Goal: Task Accomplishment & Management: Complete application form

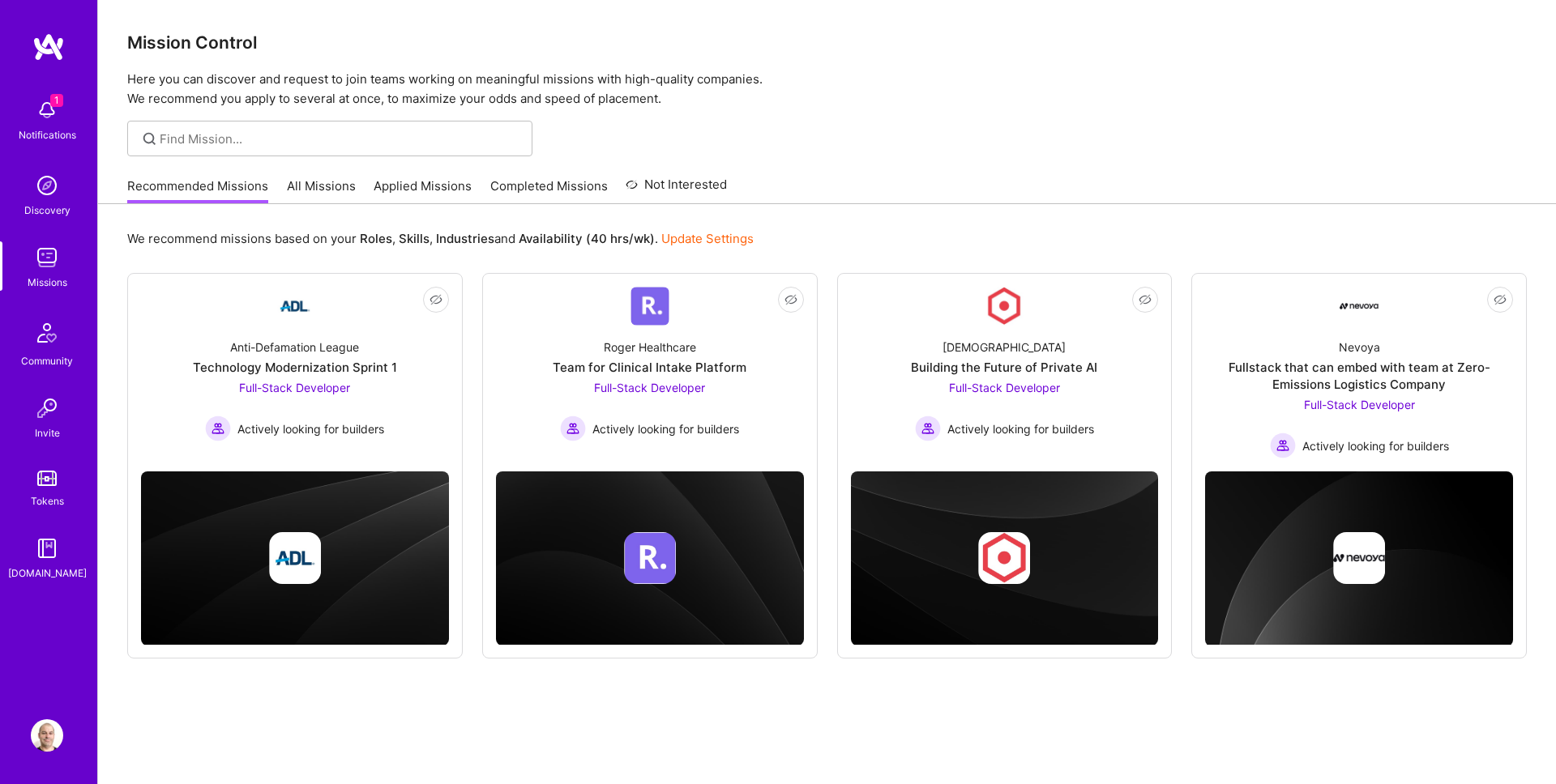
click at [397, 188] on link "Applied Missions" at bounding box center [423, 190] width 98 height 26
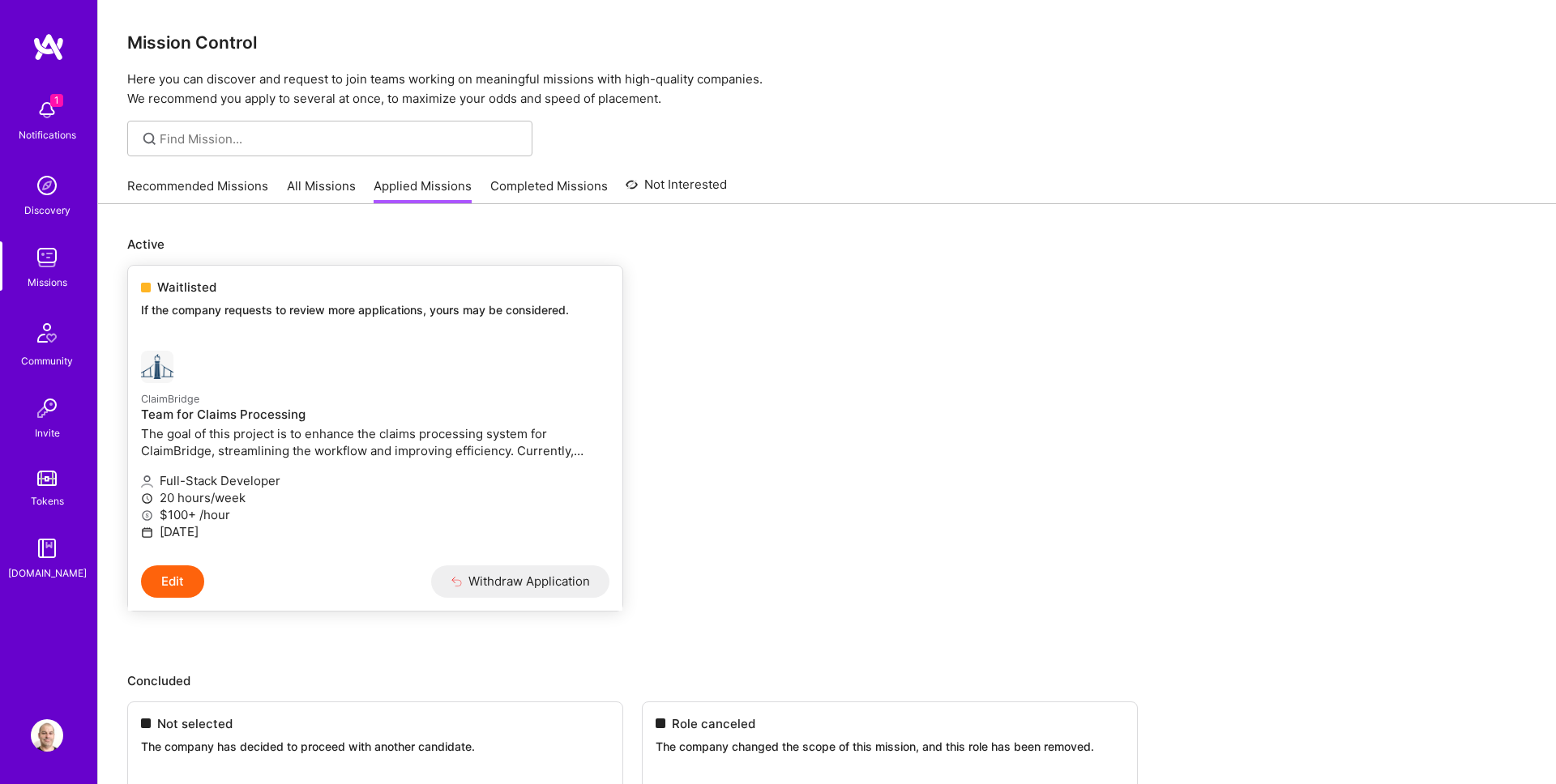
click at [176, 573] on button "Edit" at bounding box center [173, 581] width 64 height 33
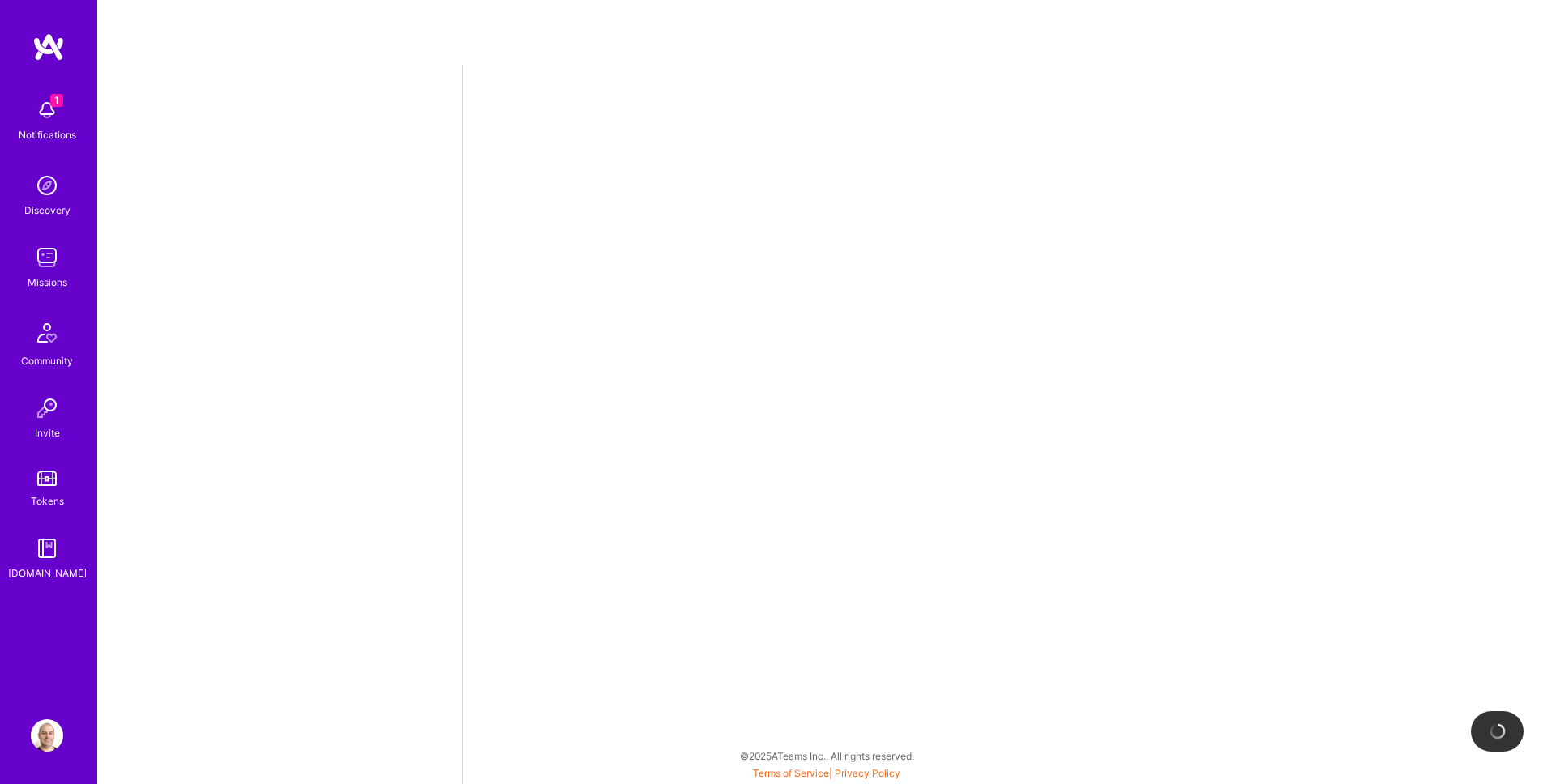
select select "US"
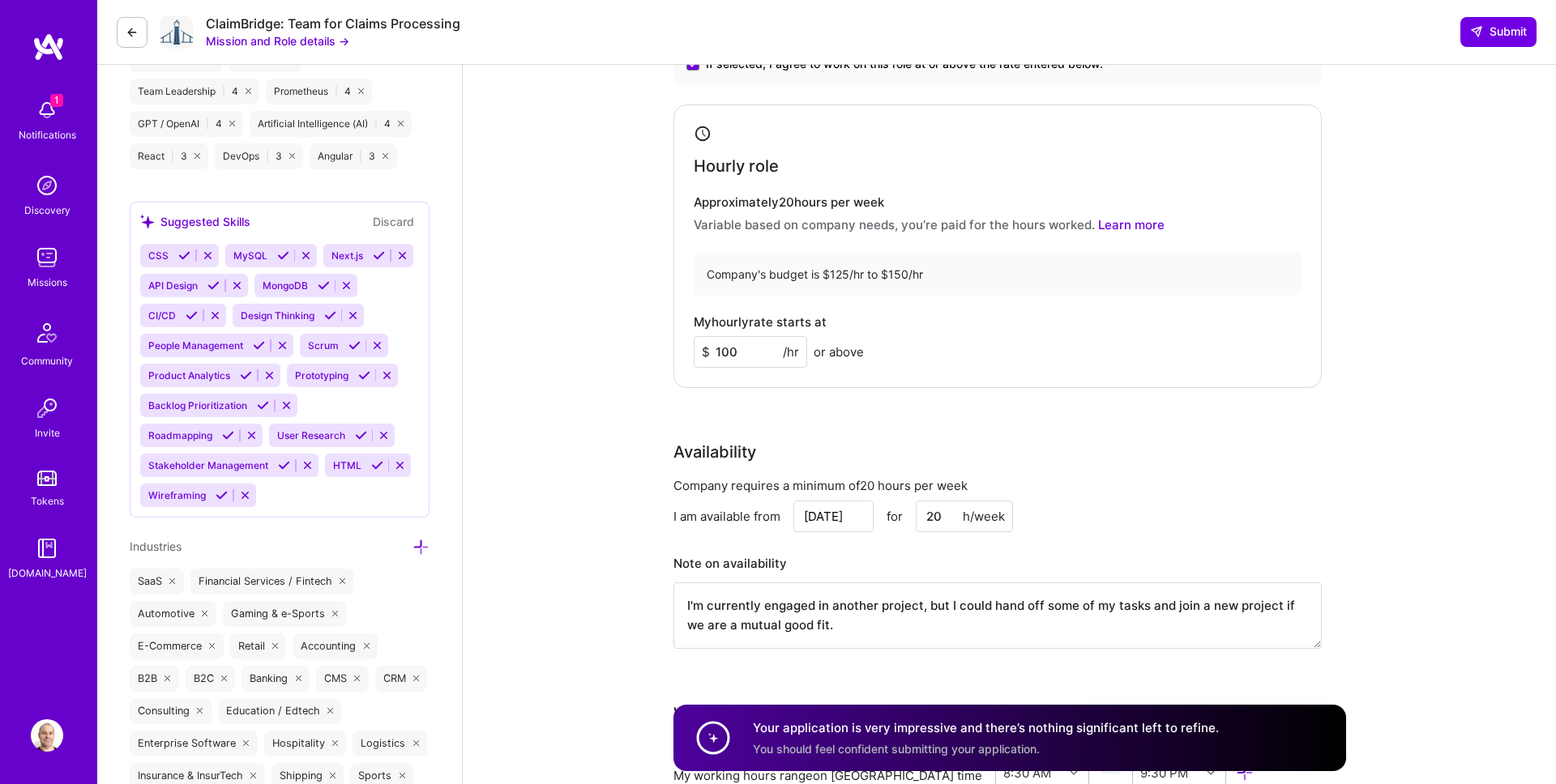
scroll to position [1348, 0]
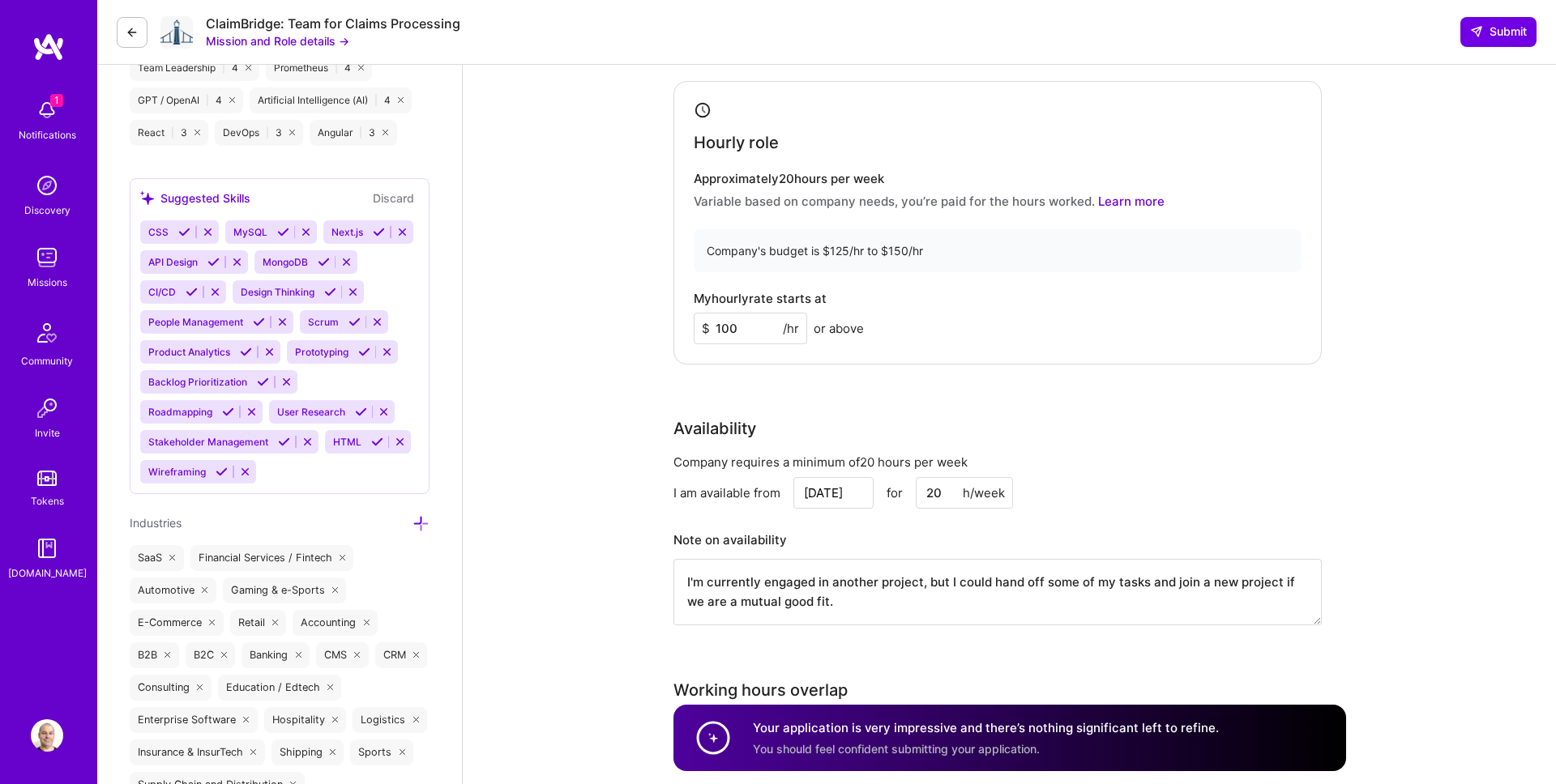
drag, startPoint x: 751, startPoint y: 332, endPoint x: 691, endPoint y: 333, distance: 60.0
click at [697, 332] on input "100" at bounding box center [750, 328] width 114 height 32
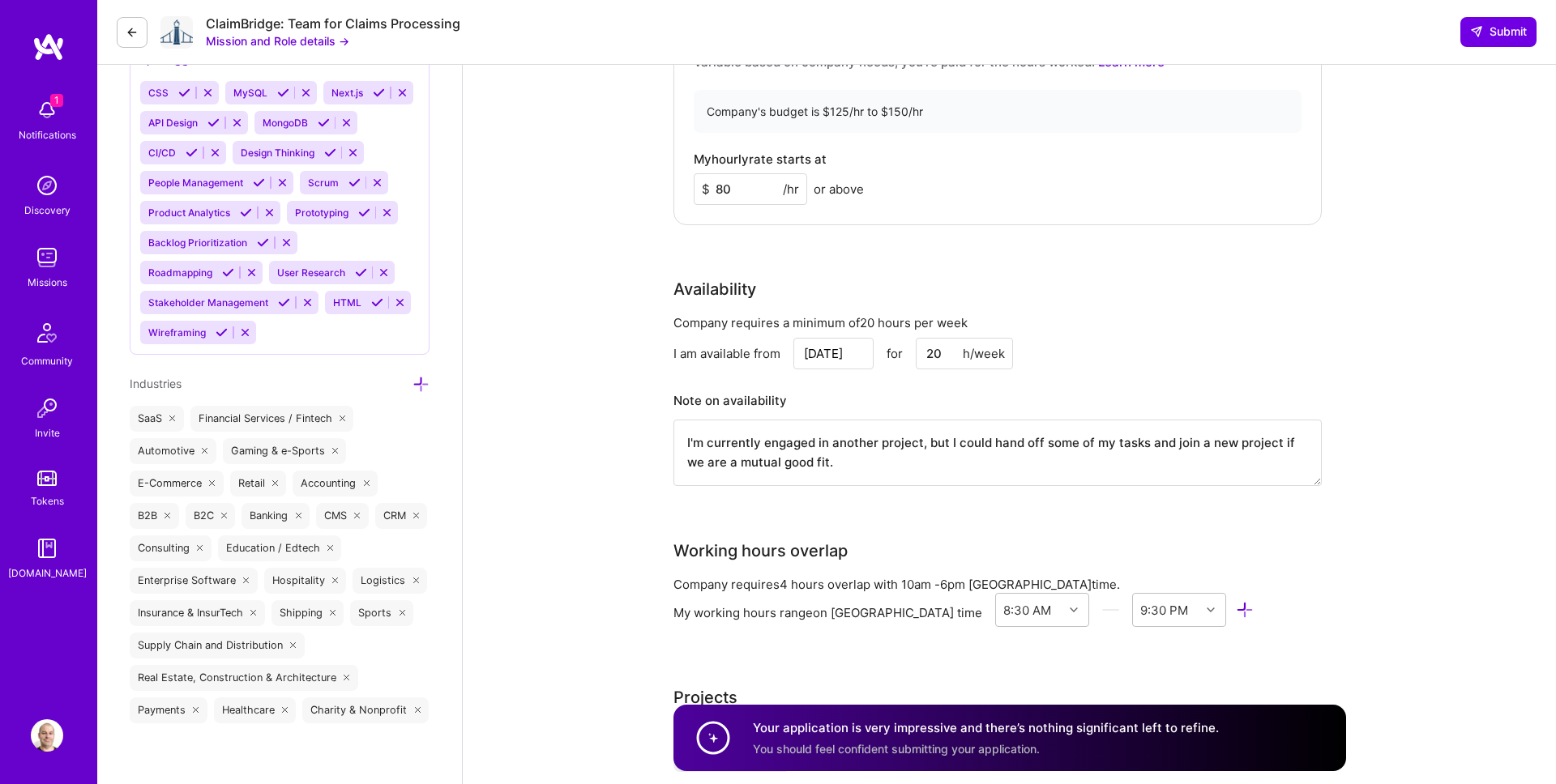
scroll to position [1467, 0]
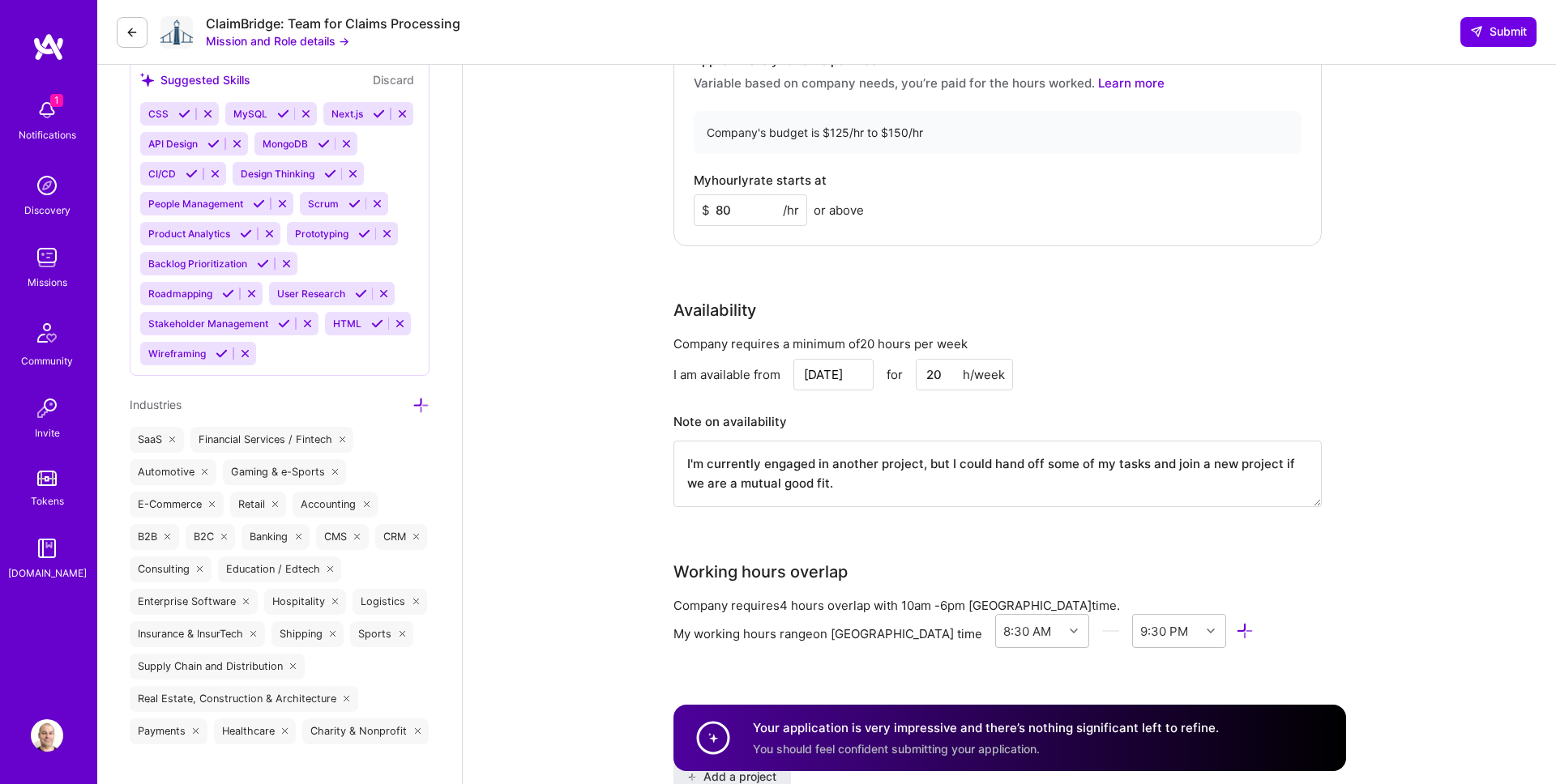
type input "80"
click at [902, 481] on textarea "I'm currently engaged in another project, but I could hand off some of my tasks…" at bounding box center [997, 473] width 648 height 66
drag, startPoint x: 806, startPoint y: 480, endPoint x: 673, endPoint y: 469, distance: 133.5
click at [782, 485] on span "the" at bounding box center [773, 490] width 21 height 16
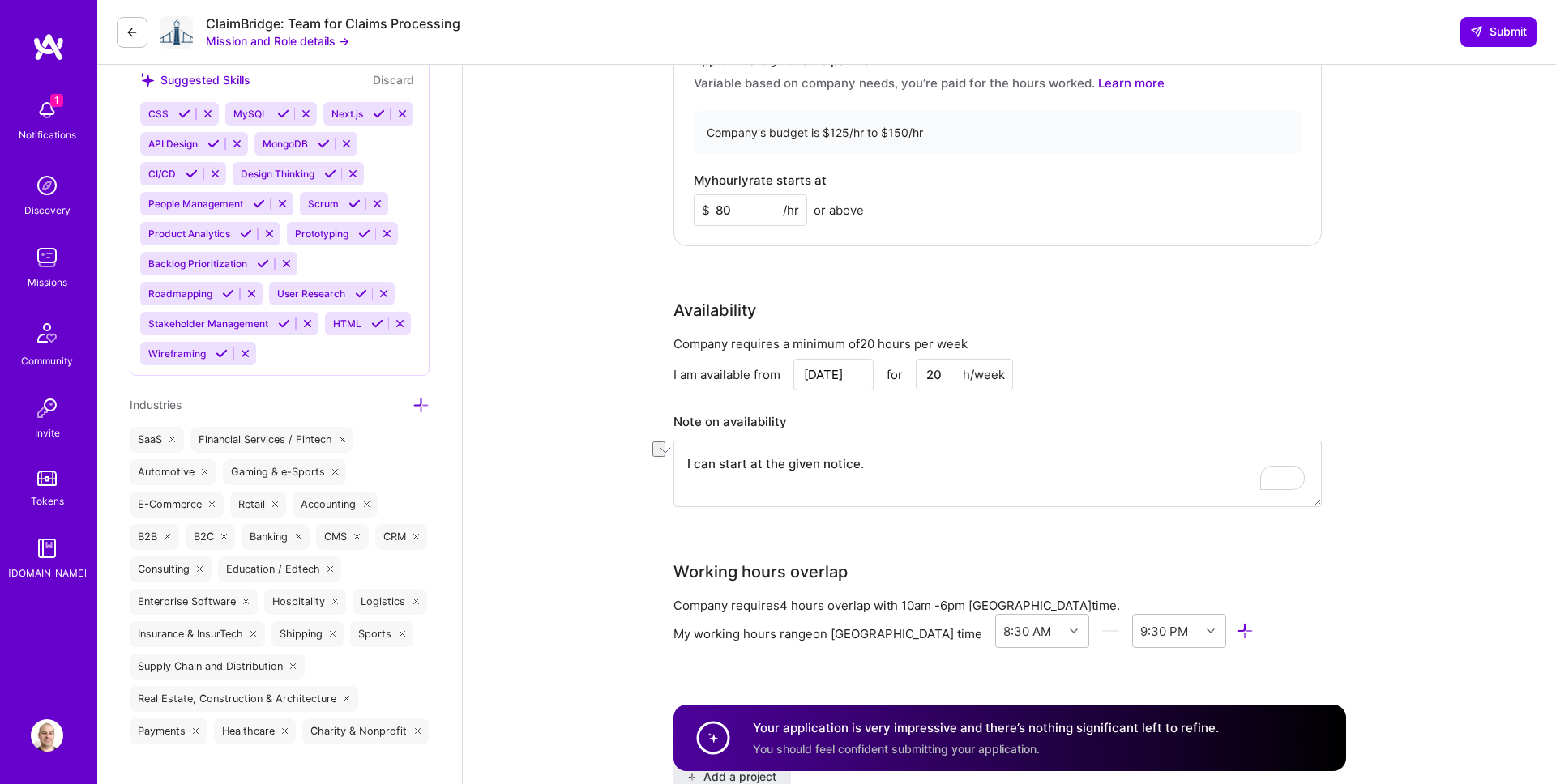
drag, startPoint x: 870, startPoint y: 466, endPoint x: 596, endPoint y: 466, distance: 274.0
click at [919, 479] on textarea "I can start at the given notice." at bounding box center [997, 473] width 648 height 66
drag, startPoint x: 922, startPoint y: 474, endPoint x: 643, endPoint y: 442, distance: 280.8
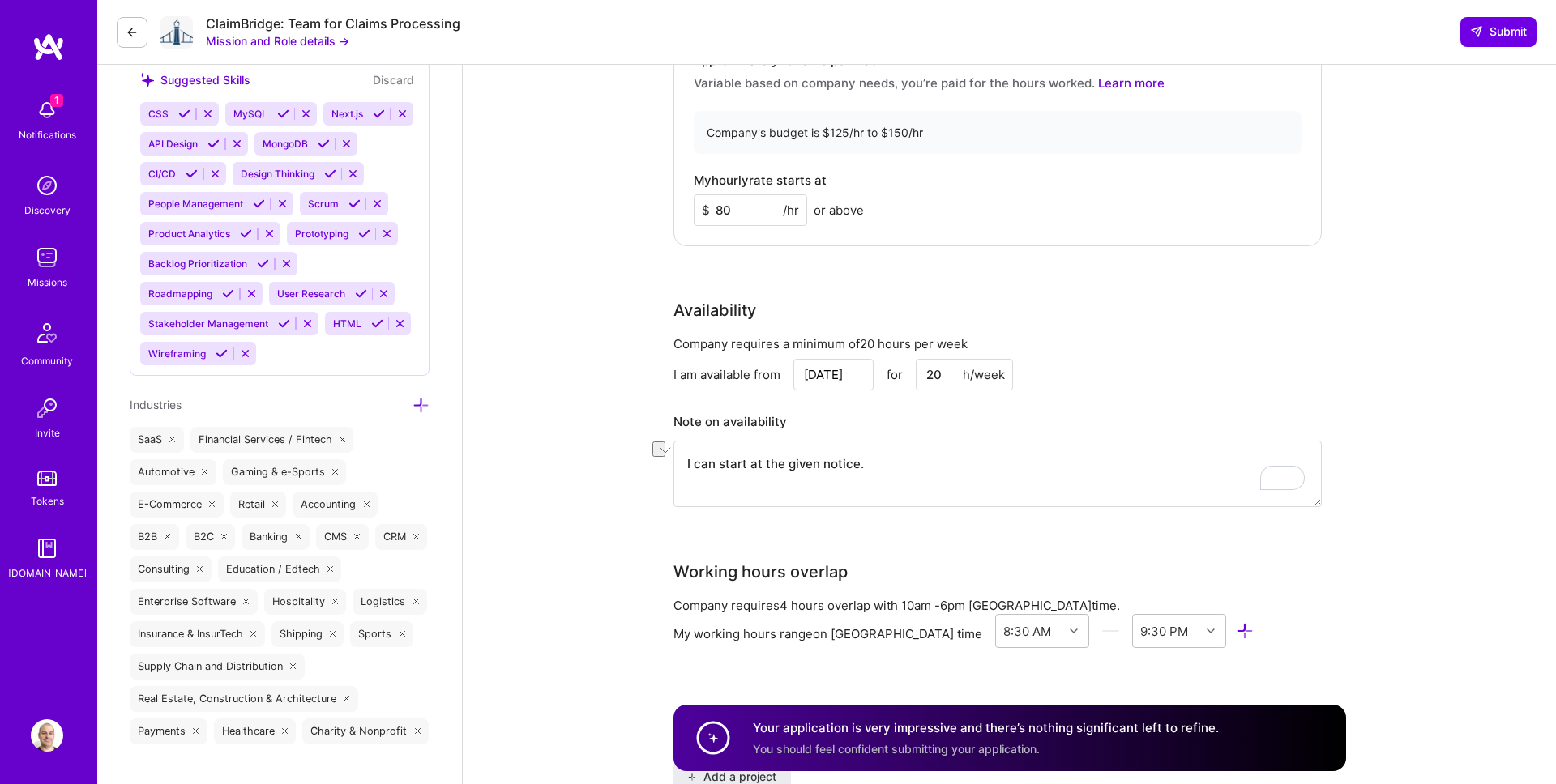
paste textarea "ould start at a moment's notice"
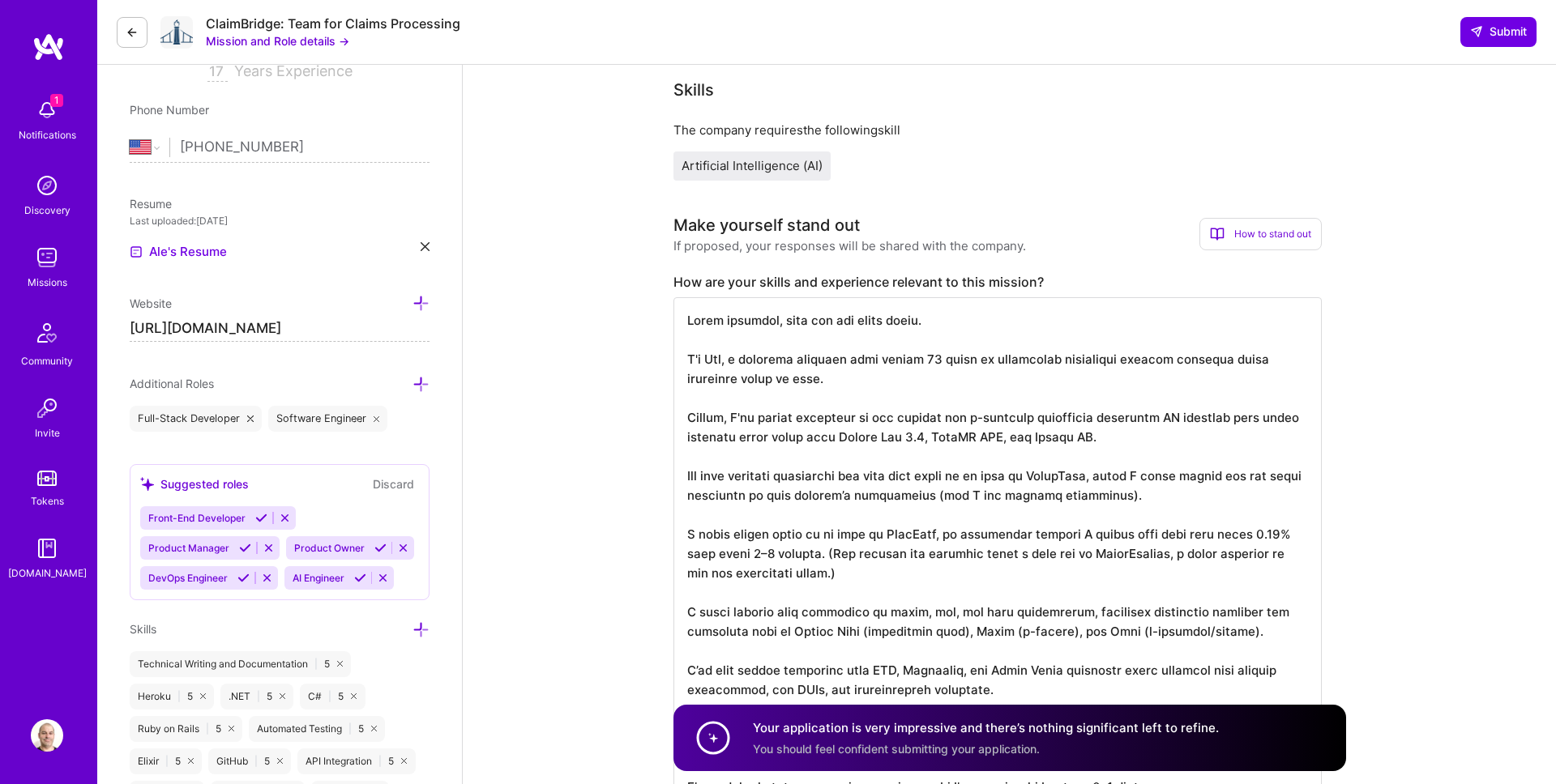
scroll to position [0, 0]
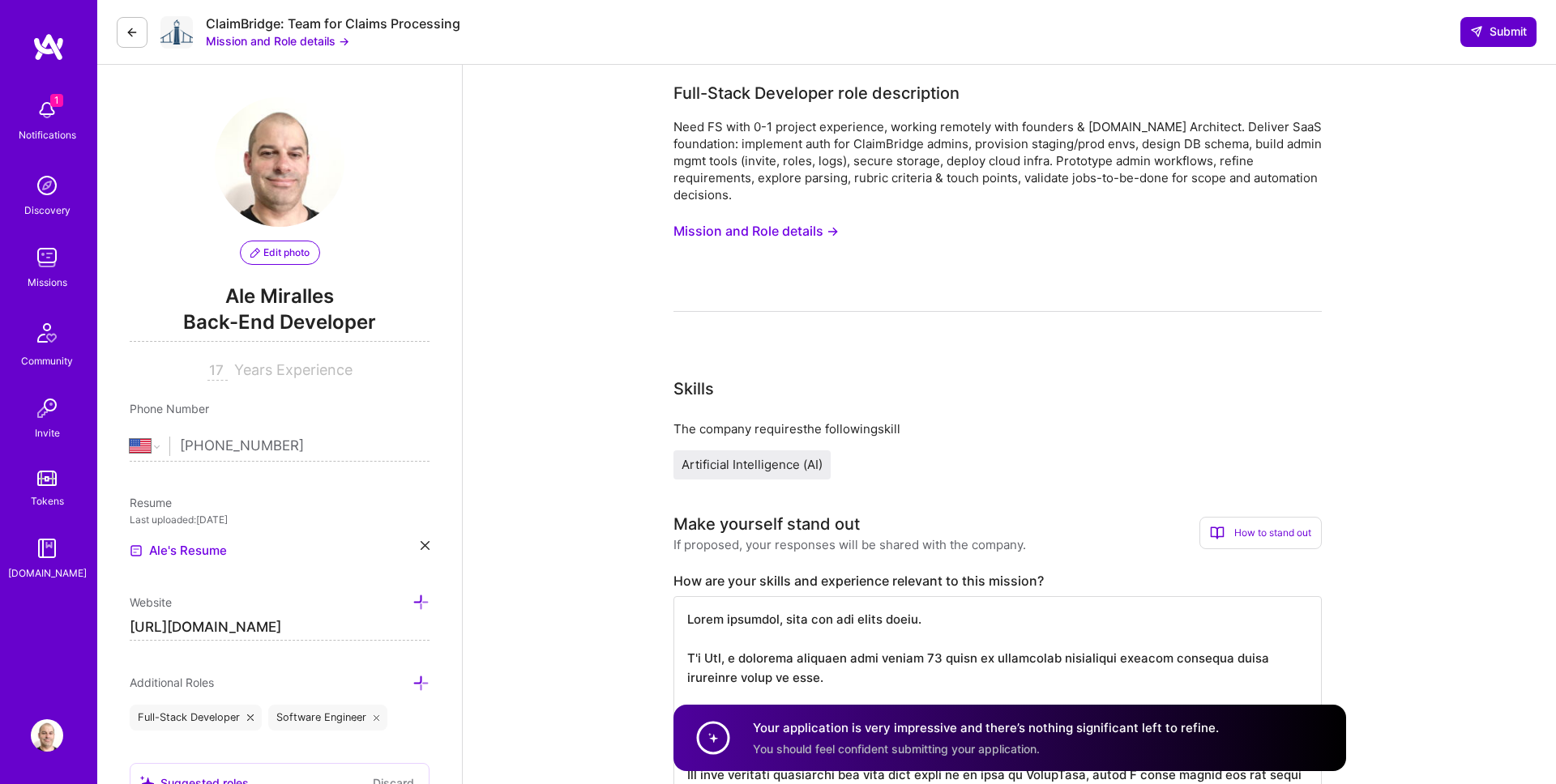
type textarea "I could start at a moment's notice."
click at [1503, 35] on span "Submit" at bounding box center [1498, 32] width 56 height 16
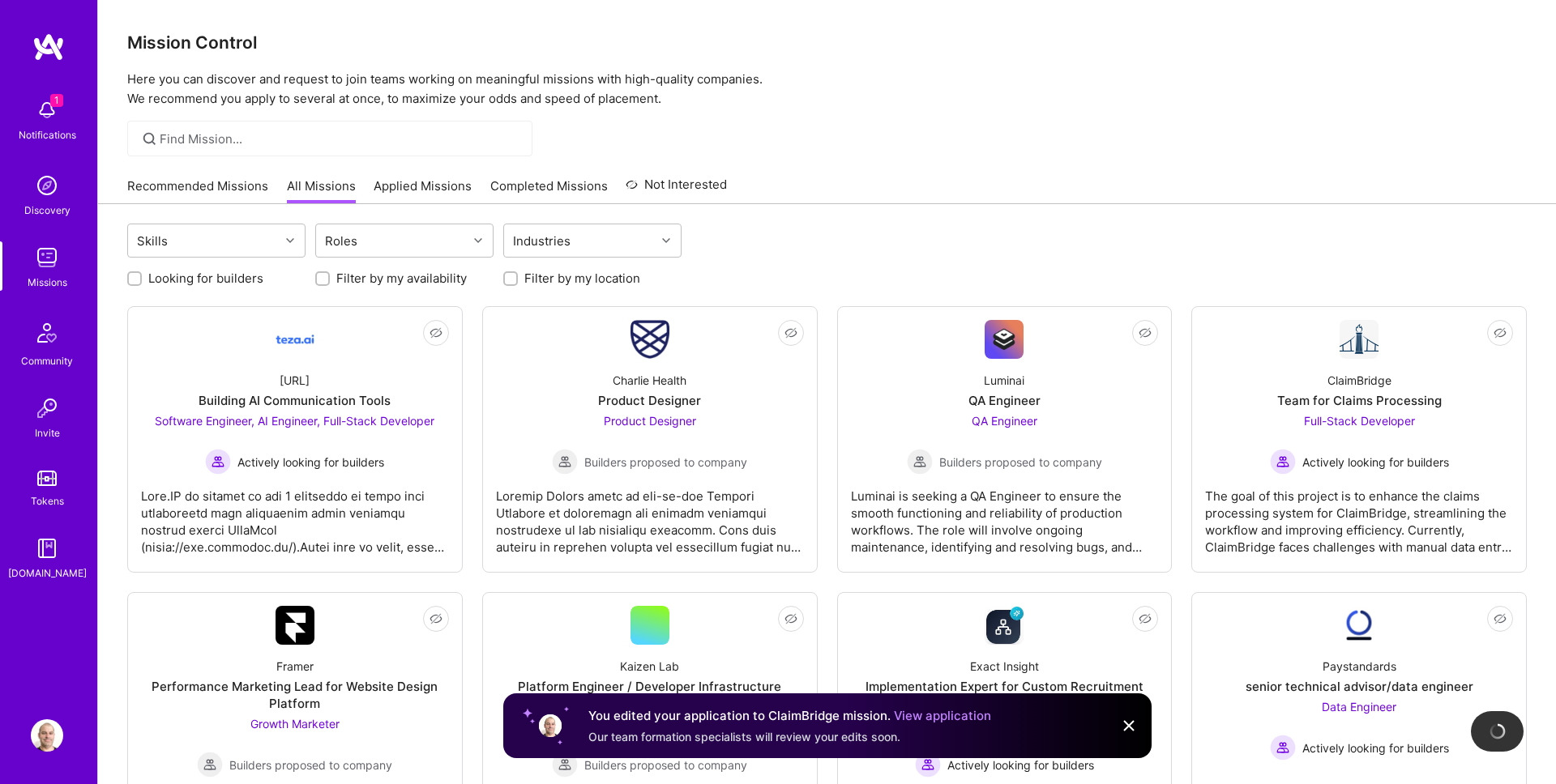
click at [434, 188] on link "Applied Missions" at bounding box center [423, 190] width 98 height 26
